Goal: Information Seeking & Learning: Learn about a topic

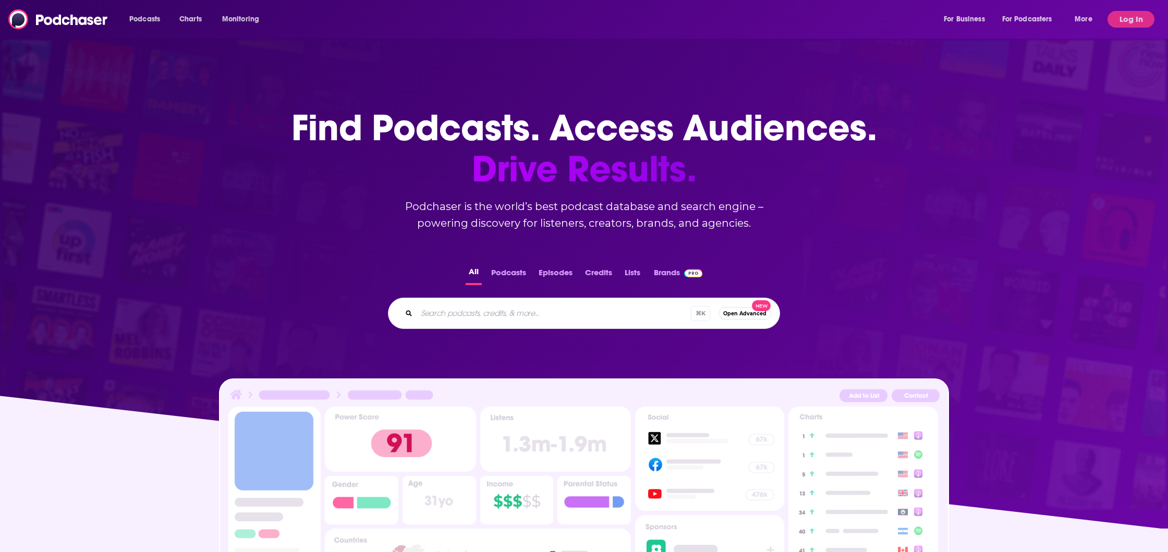
click at [456, 310] on input "Search podcasts, credits, & more..." at bounding box center [554, 313] width 274 height 17
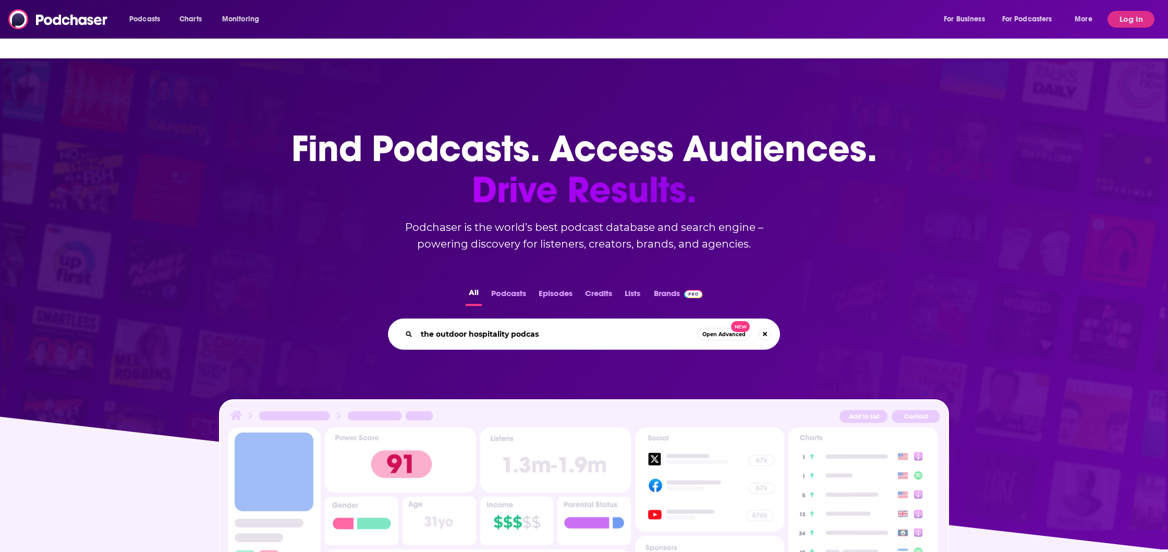
type input "the outdoor hospitality podcast"
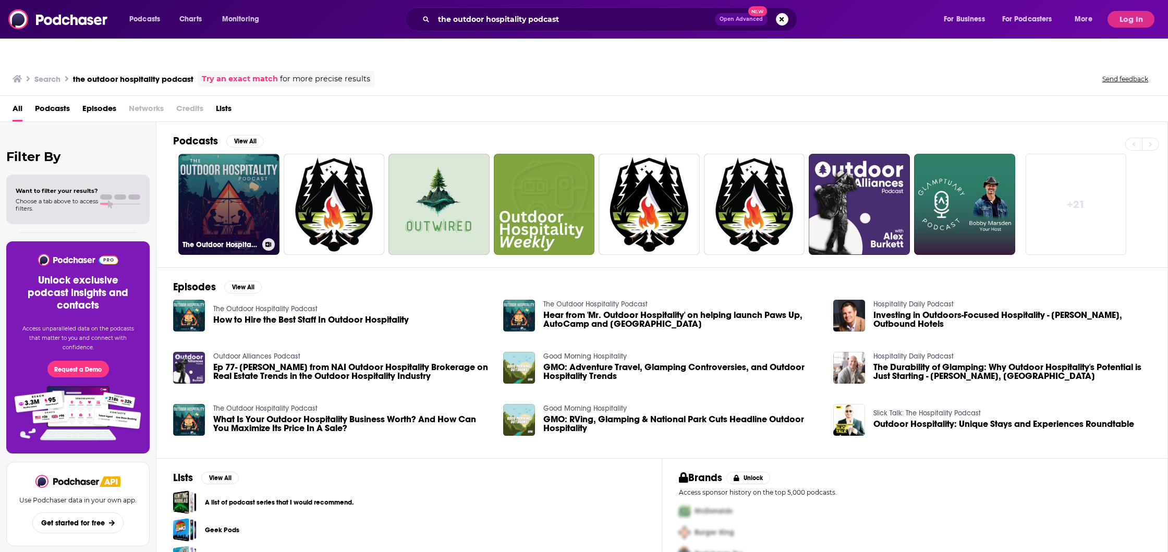
click at [249, 194] on link "The Outdoor Hospitality Podcast" at bounding box center [228, 204] width 101 height 101
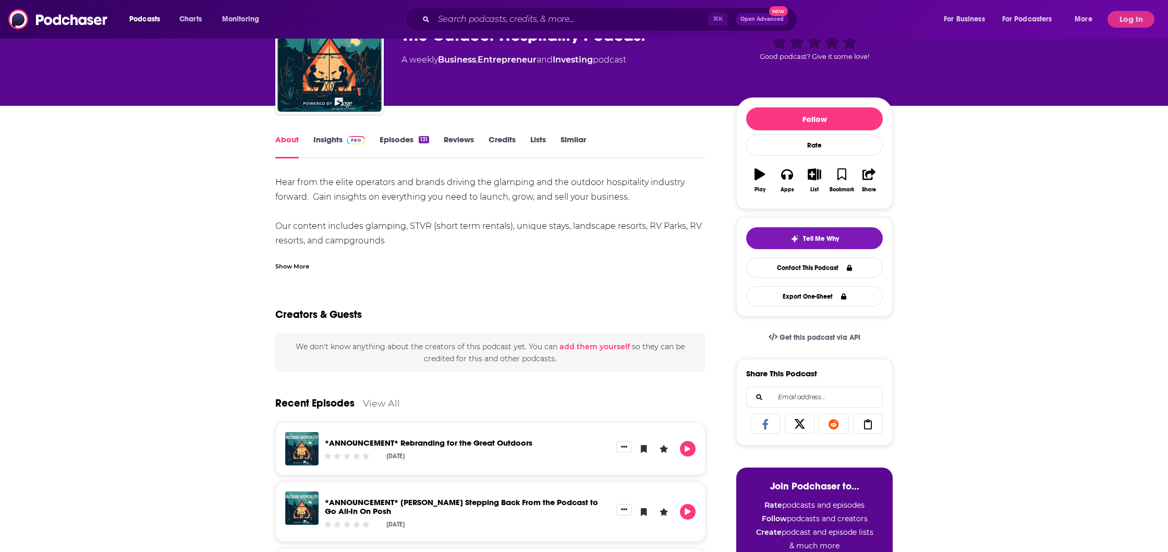
scroll to position [87, 0]
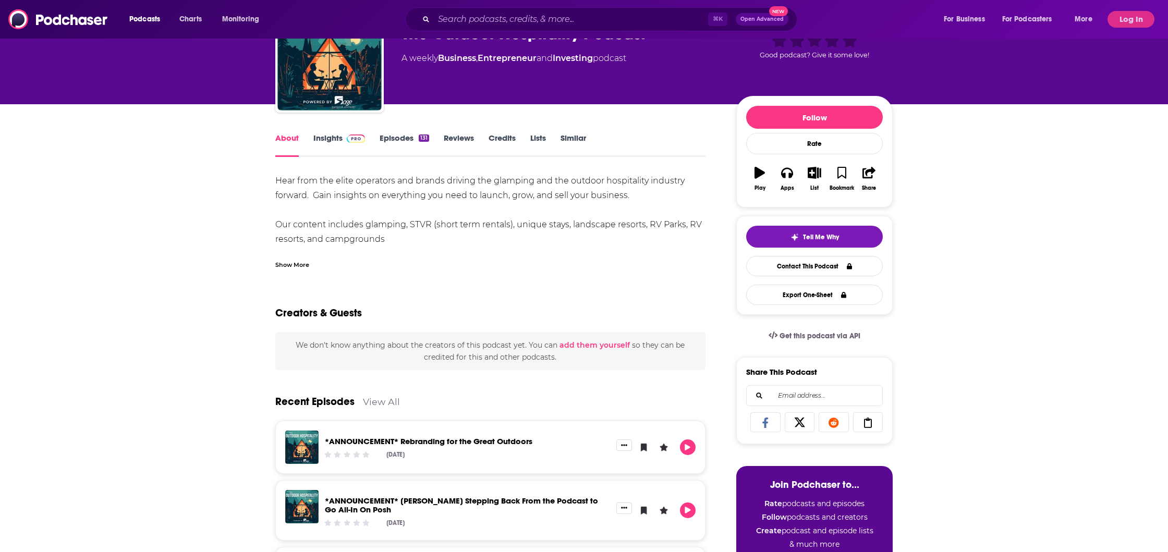
click at [298, 259] on div "Show More" at bounding box center [292, 264] width 34 height 10
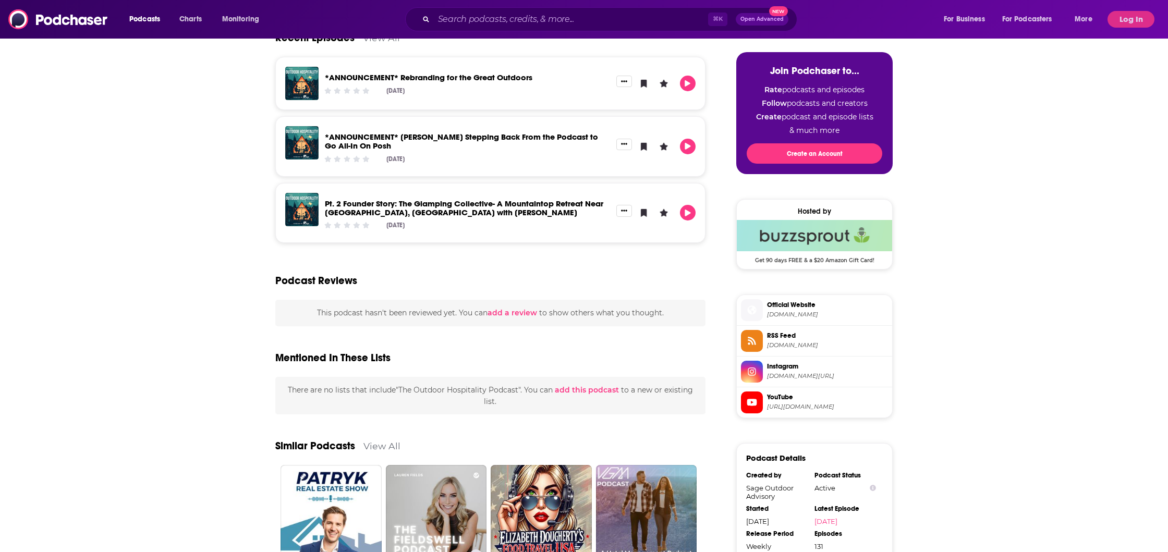
scroll to position [0, 0]
